Goal: Transaction & Acquisition: Purchase product/service

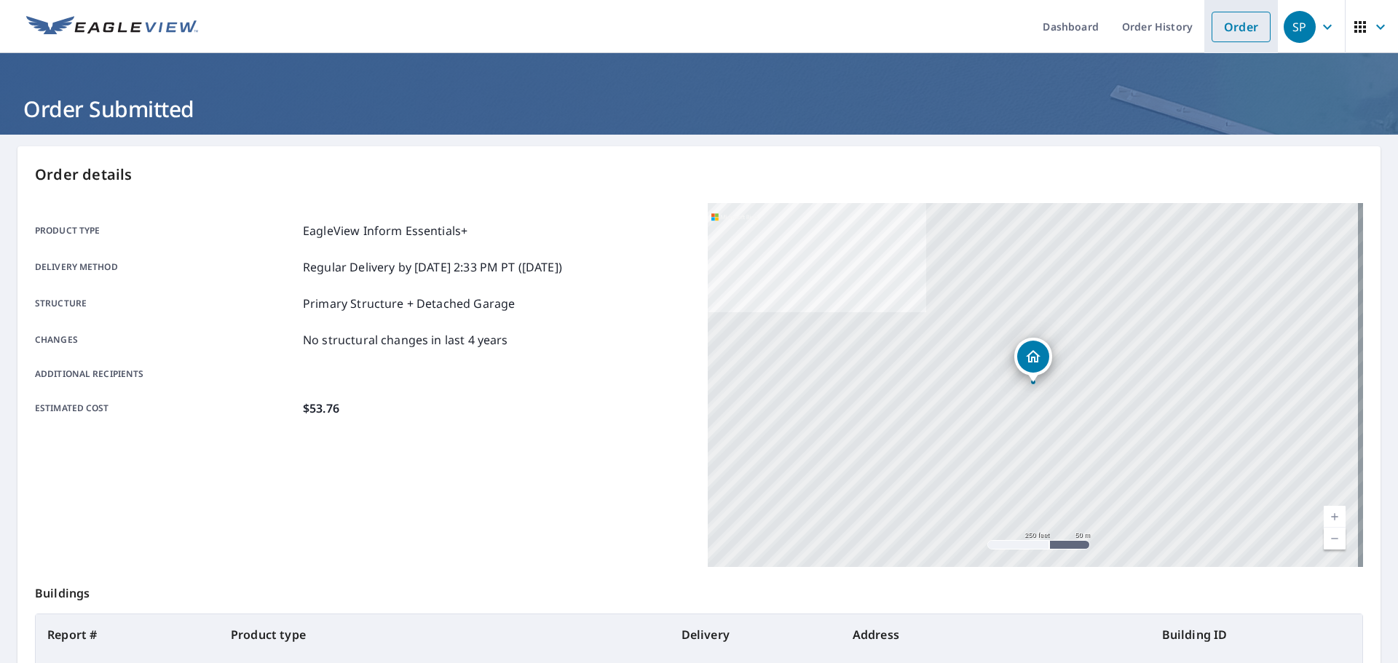
click at [1221, 35] on link "Order" at bounding box center [1241, 27] width 59 height 31
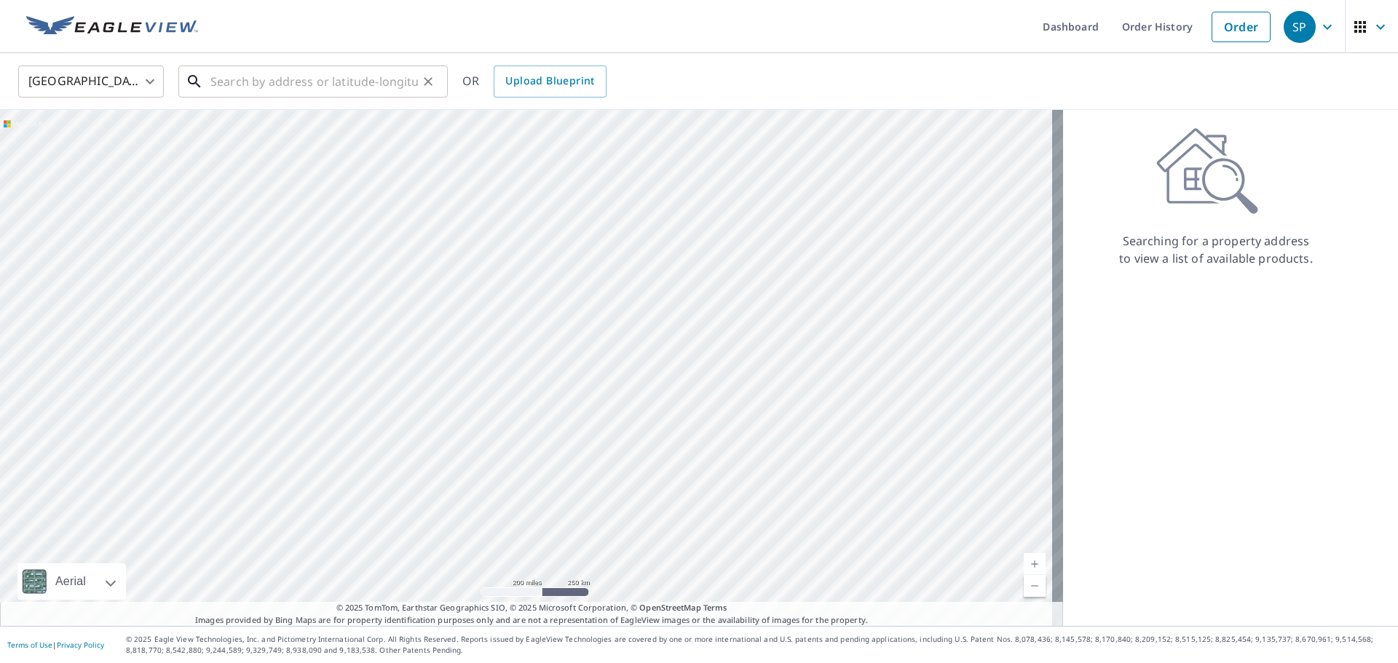
click at [347, 97] on div "​" at bounding box center [312, 82] width 269 height 32
paste input "[STREET_ADDRESS][PERSON_NAME][US_STATE]"
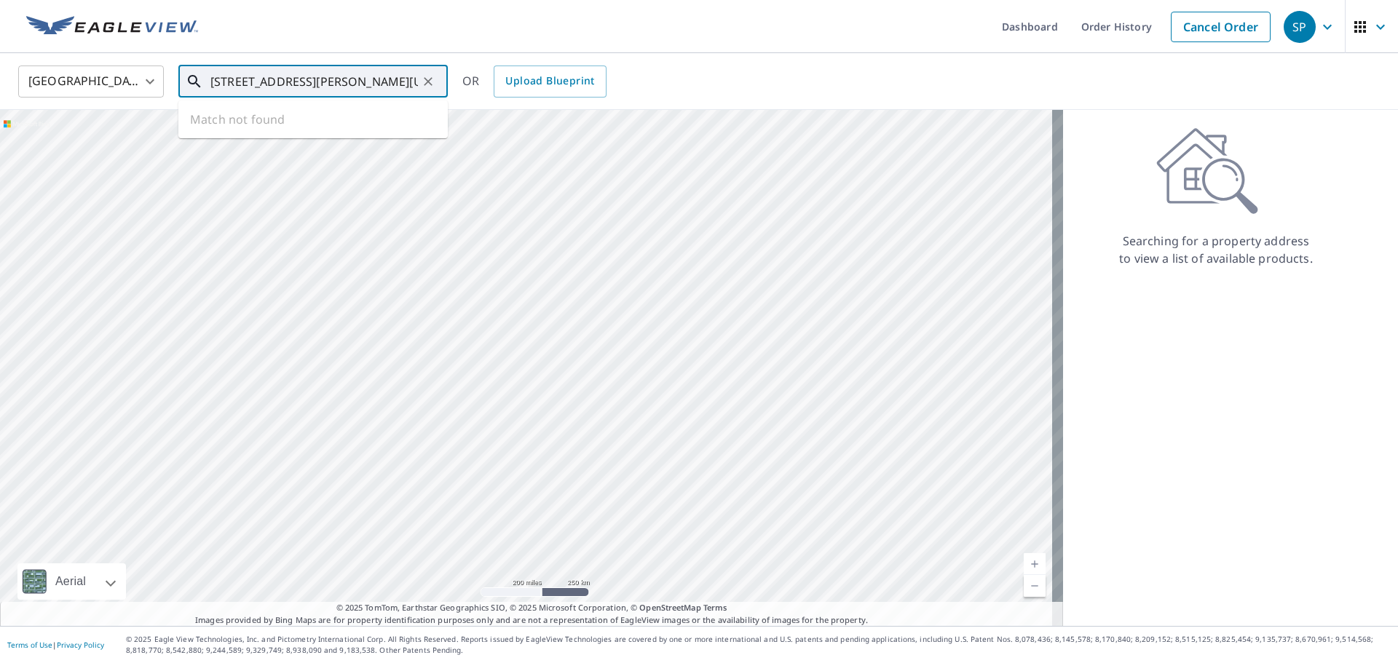
scroll to position [0, 78]
type input "[STREET_ADDRESS][PERSON_NAME][US_STATE]"
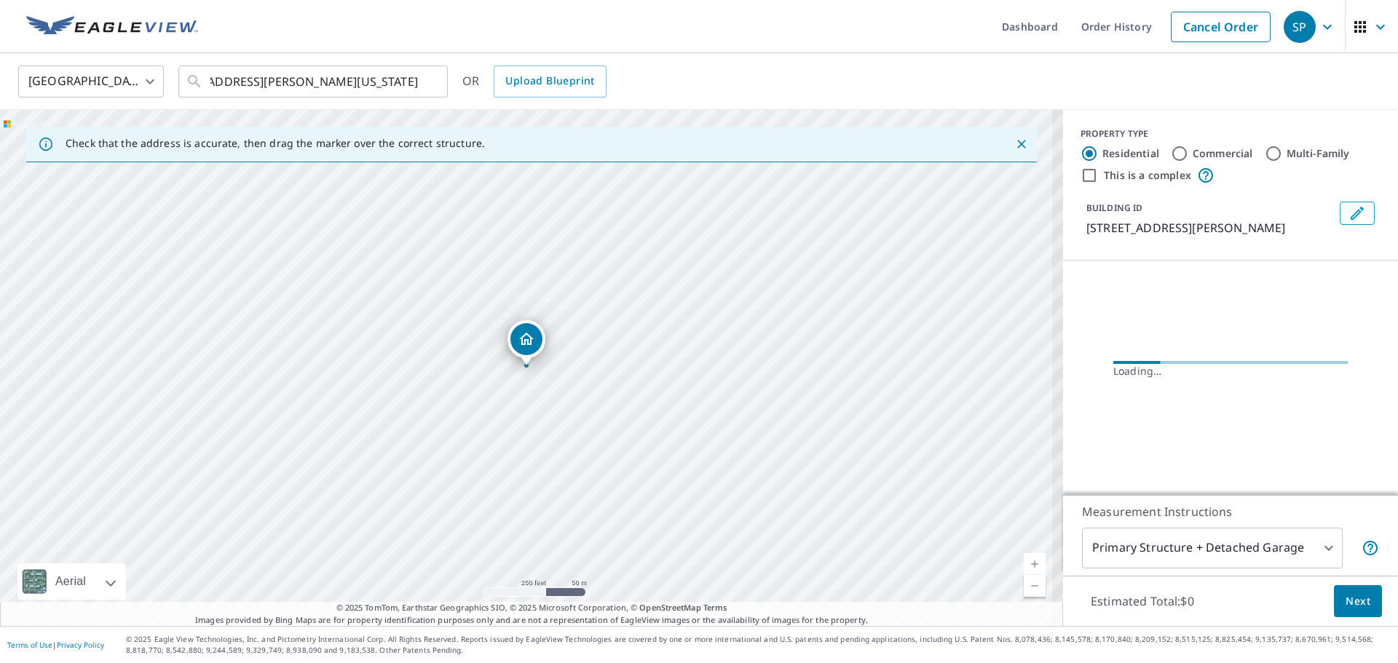
scroll to position [0, 0]
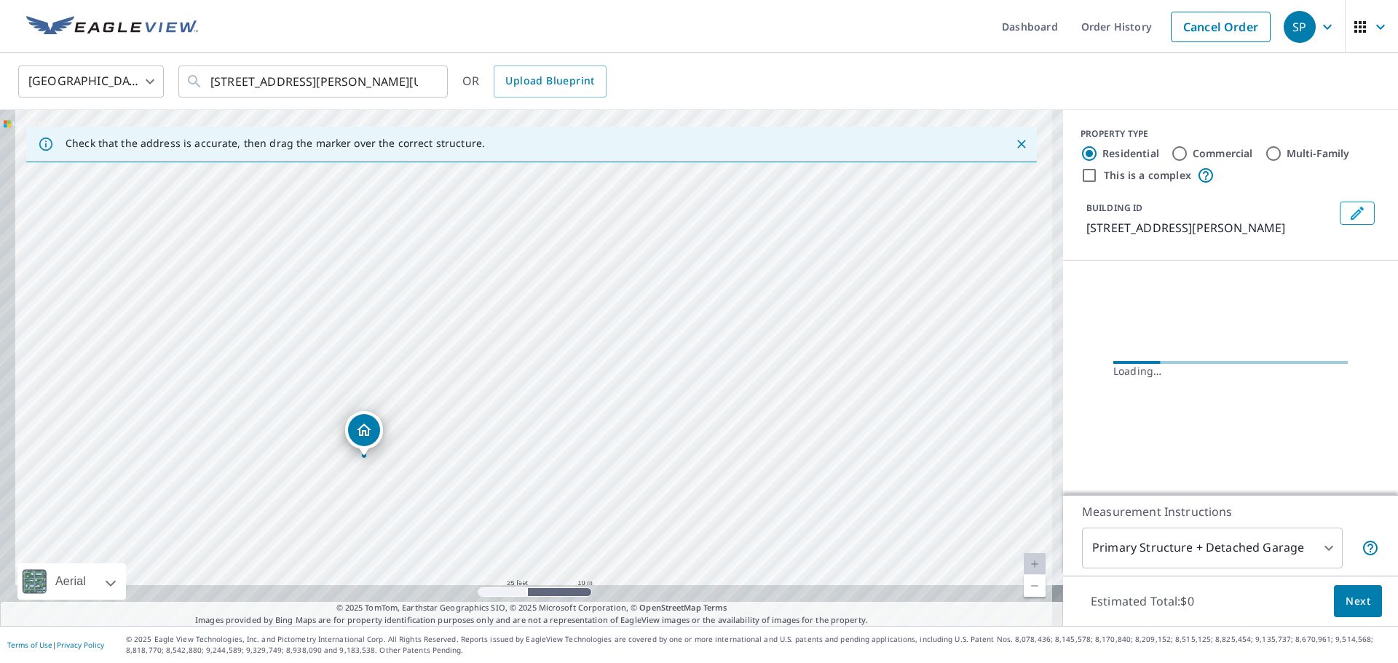
drag, startPoint x: 522, startPoint y: 318, endPoint x: 556, endPoint y: 221, distance: 103.2
click at [556, 221] on div "[STREET_ADDRESS][PERSON_NAME]" at bounding box center [531, 368] width 1063 height 516
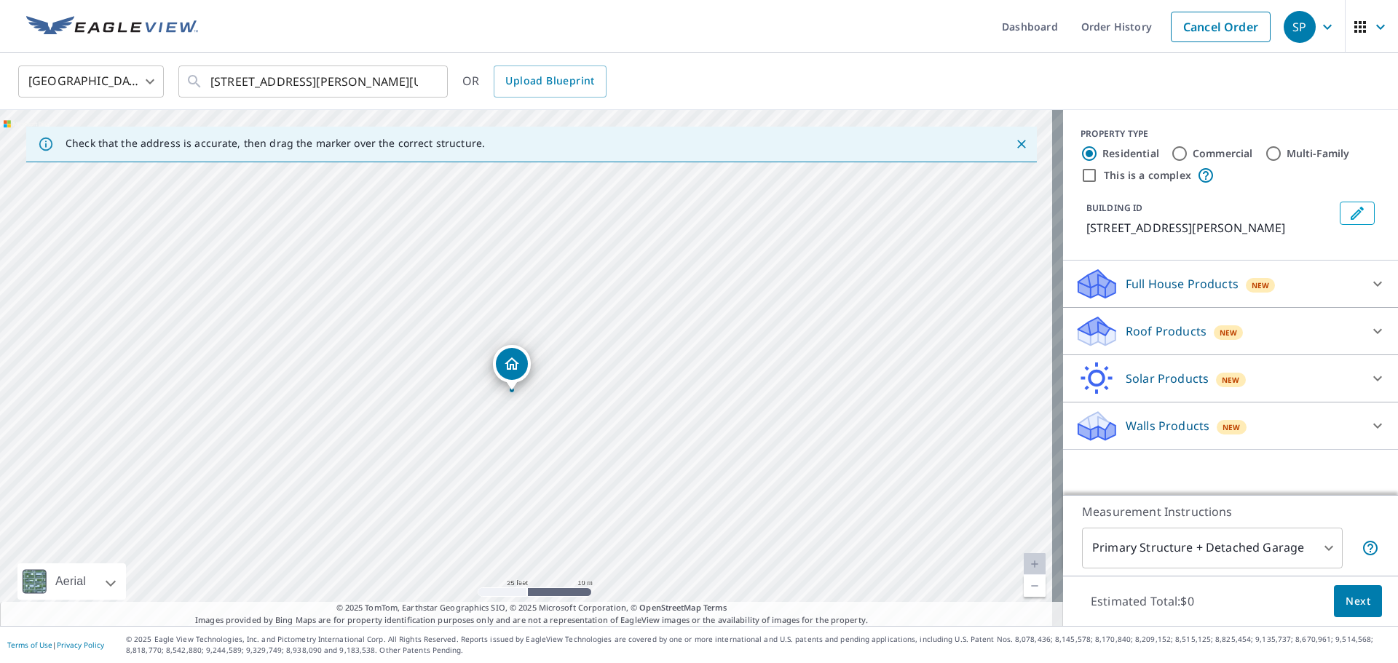
drag, startPoint x: 372, startPoint y: 417, endPoint x: 358, endPoint y: 441, distance: 28.7
click at [358, 441] on div "[STREET_ADDRESS][PERSON_NAME]" at bounding box center [531, 368] width 1063 height 516
drag, startPoint x: 524, startPoint y: 366, endPoint x: 727, endPoint y: 258, distance: 229.7
click at [1154, 370] on p "Solar Products" at bounding box center [1167, 378] width 83 height 17
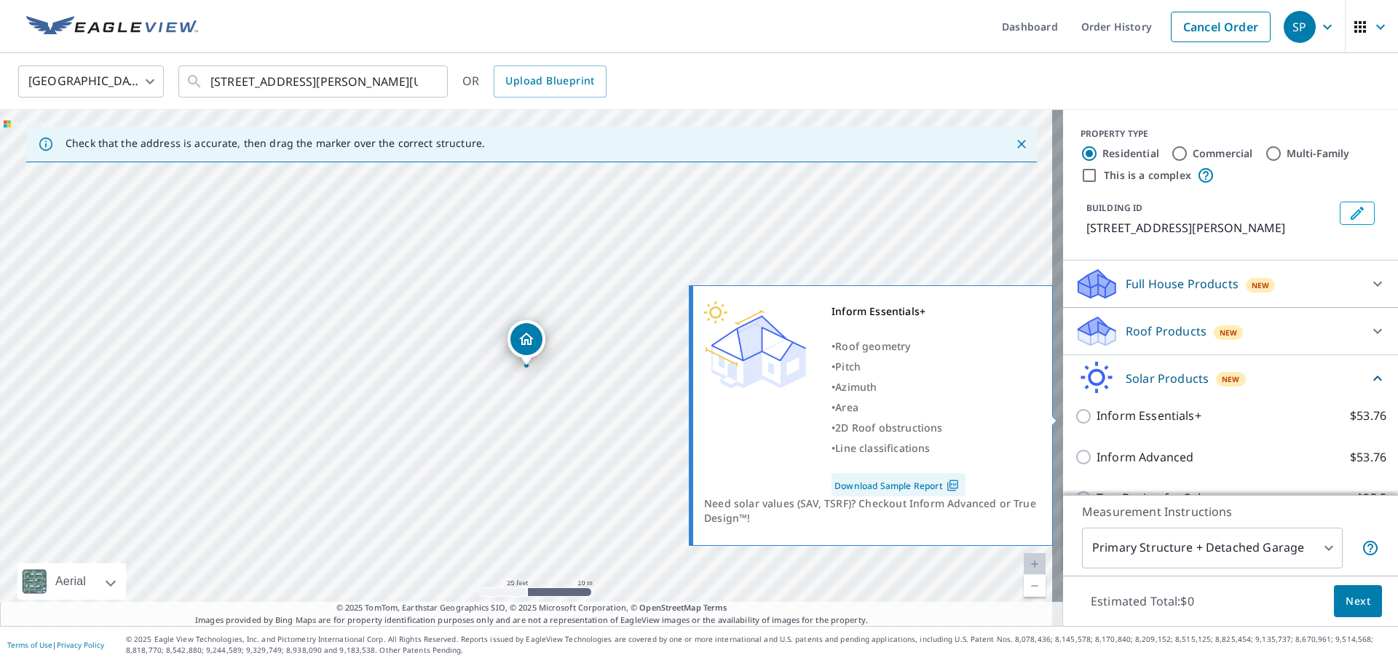
click at [1150, 414] on p "Inform Essentials+" at bounding box center [1149, 416] width 105 height 18
click at [1097, 414] on input "Inform Essentials+ $53.76" at bounding box center [1086, 416] width 22 height 17
checkbox input "true"
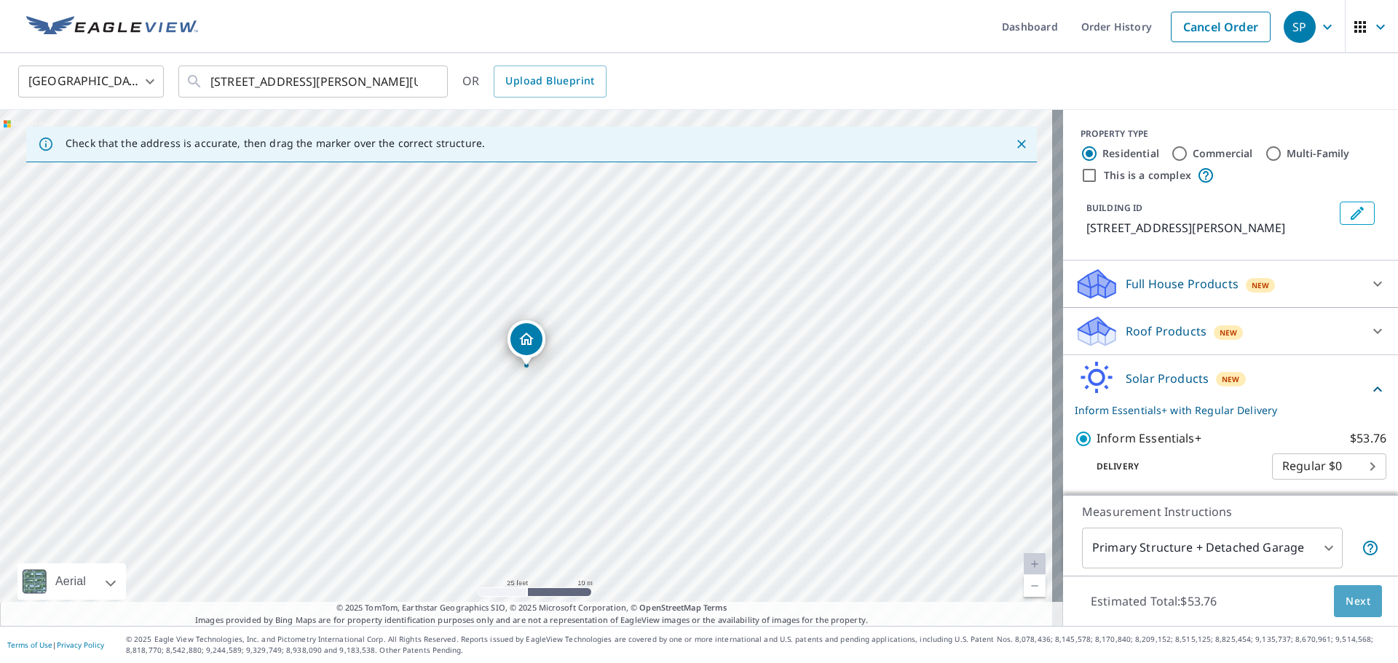
click at [1347, 605] on span "Next" at bounding box center [1358, 602] width 25 height 18
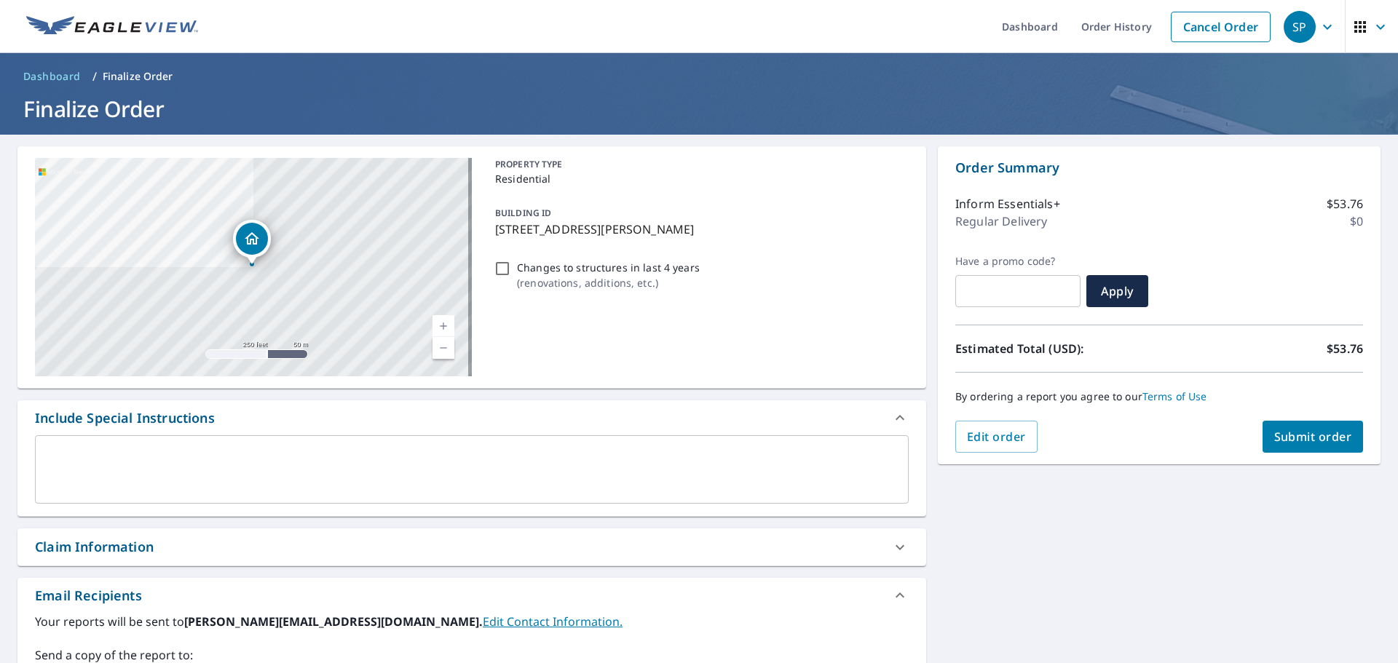
click at [1319, 420] on div "By ordering a report you agree to our Terms of Use" at bounding box center [1159, 397] width 408 height 48
click at [1314, 449] on button "Submit order" at bounding box center [1313, 437] width 101 height 32
checkbox input "true"
